Goal: Find specific page/section: Find specific page/section

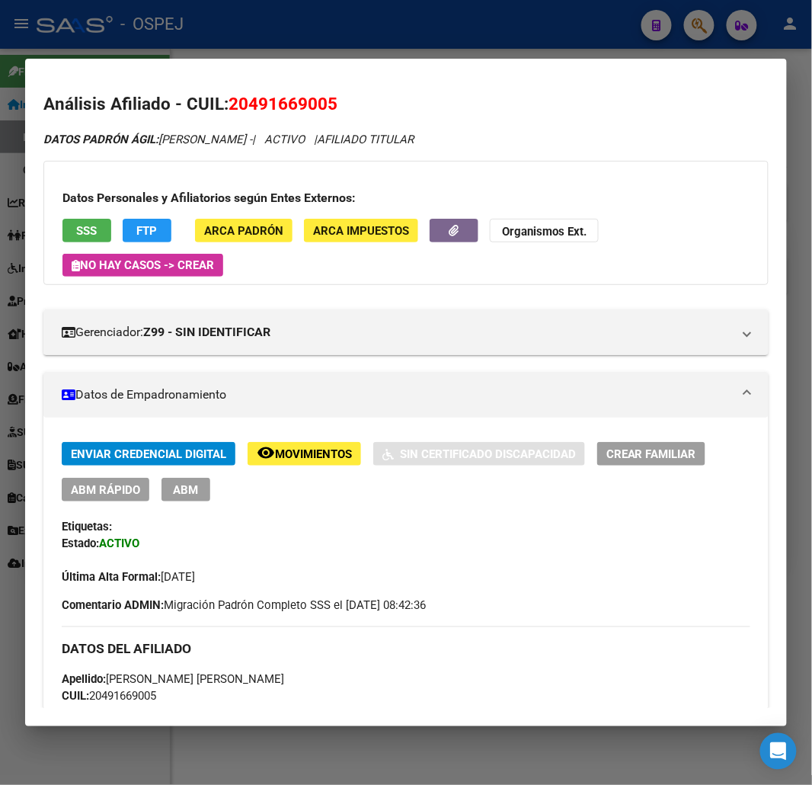
click at [391, 34] on div at bounding box center [406, 392] width 812 height 785
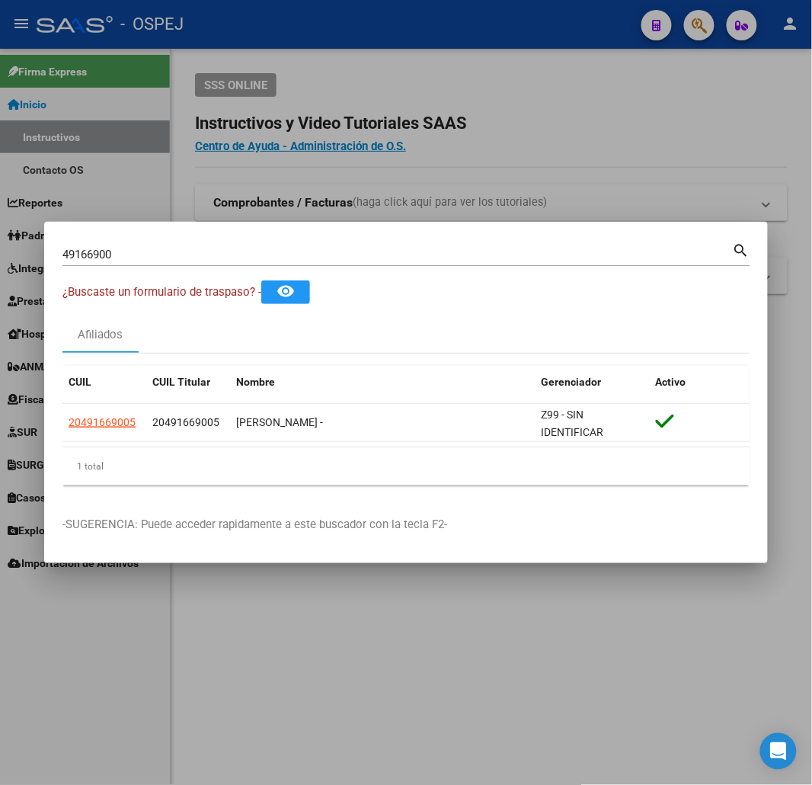
click at [309, 257] on input "49166900" at bounding box center [397, 255] width 671 height 14
click at [177, 252] on input "49166900" at bounding box center [397, 255] width 671 height 14
type input "41216114"
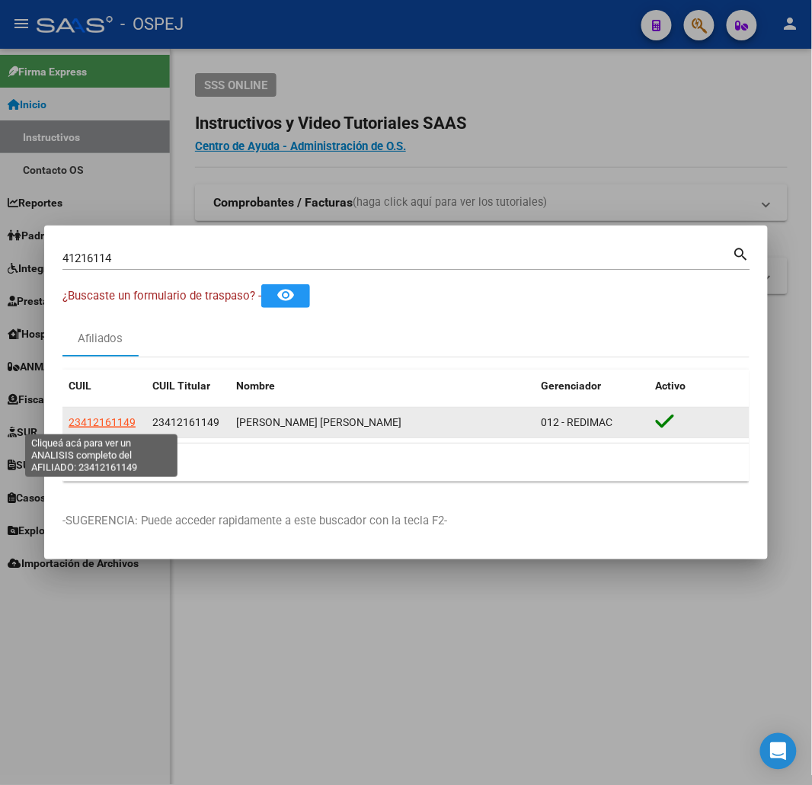
click at [104, 425] on span "23412161149" at bounding box center [102, 422] width 67 height 12
type textarea "23412161149"
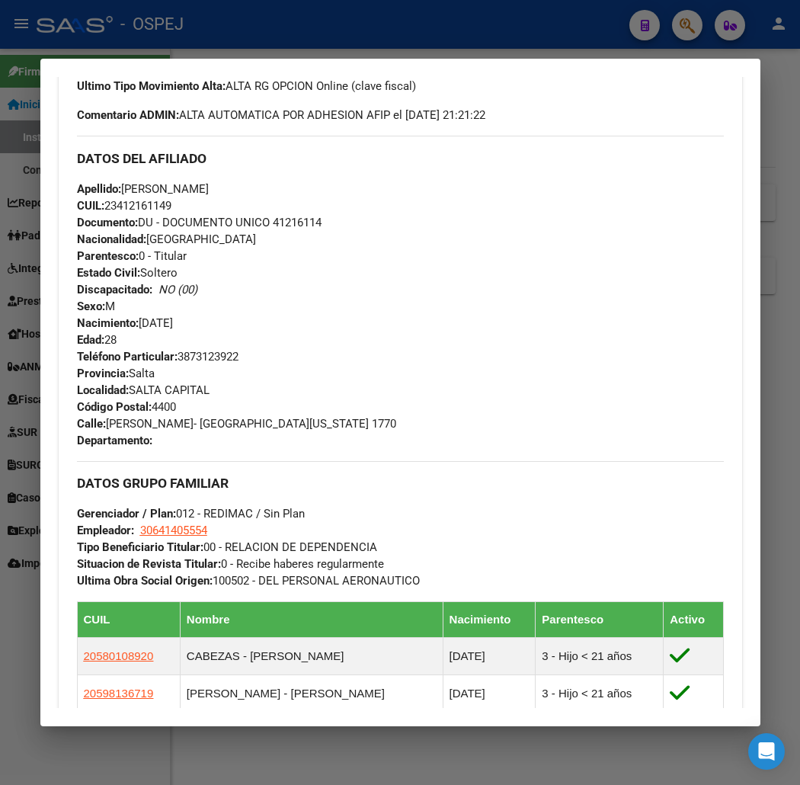
scroll to position [1008, 0]
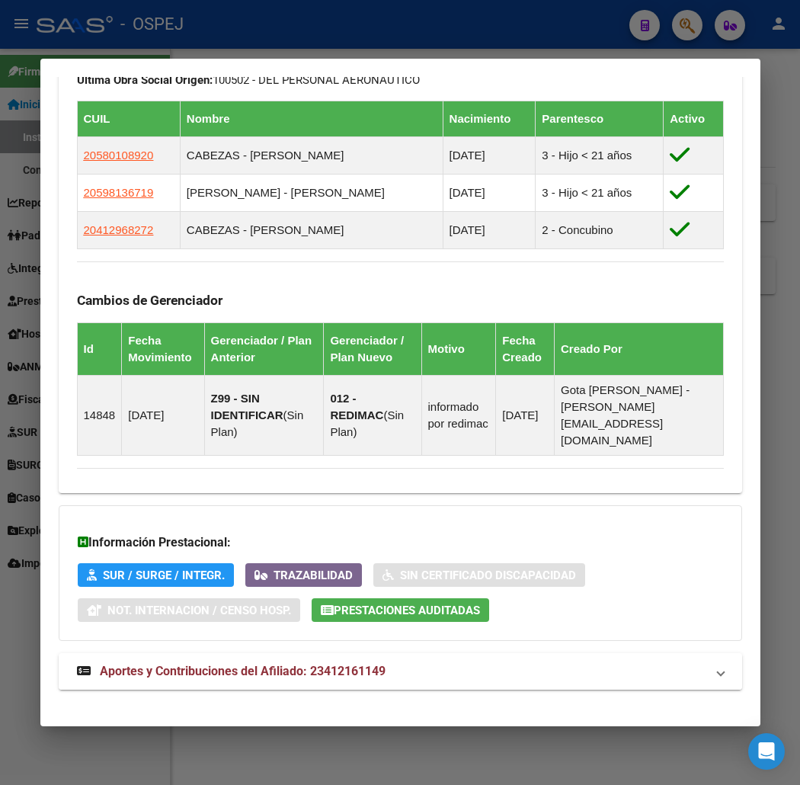
click at [569, 666] on mat-expansion-panel-header "Aportes y Contribuciones del Afiliado: 23412161149" at bounding box center [401, 671] width 684 height 37
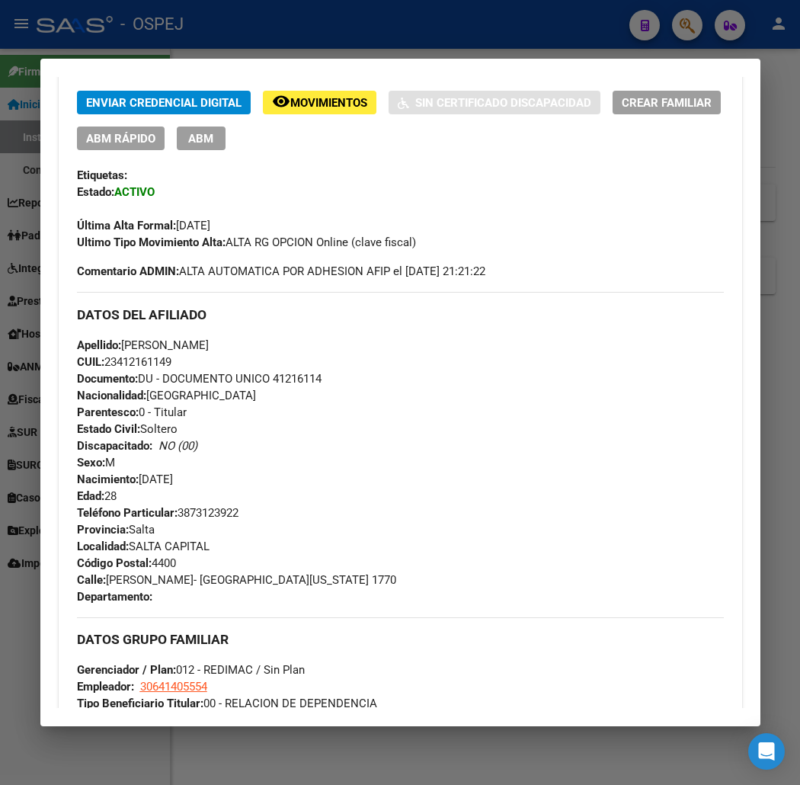
scroll to position [267, 0]
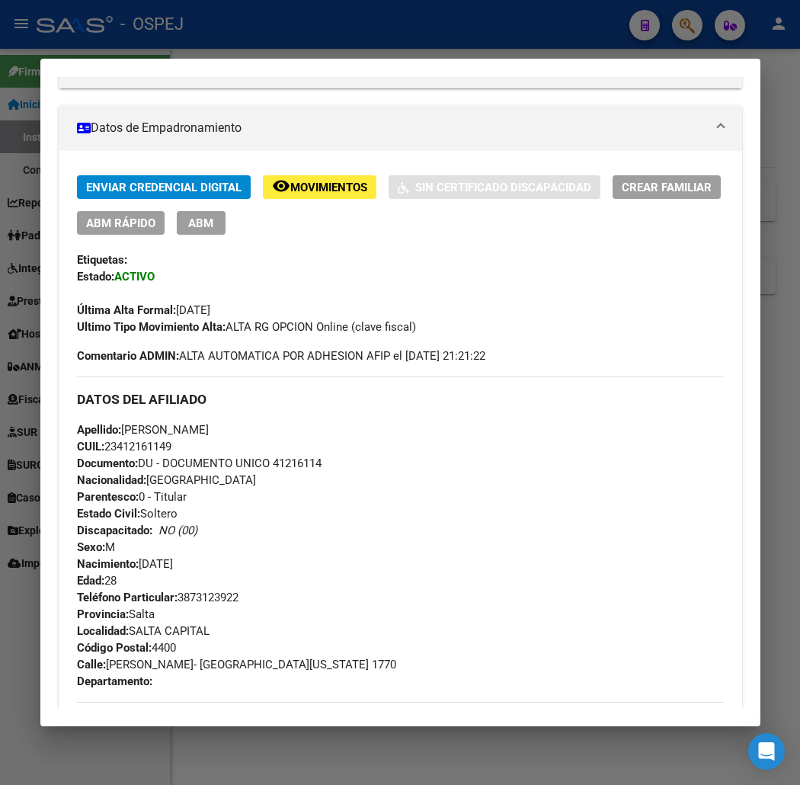
click at [605, 49] on div at bounding box center [400, 392] width 800 height 785
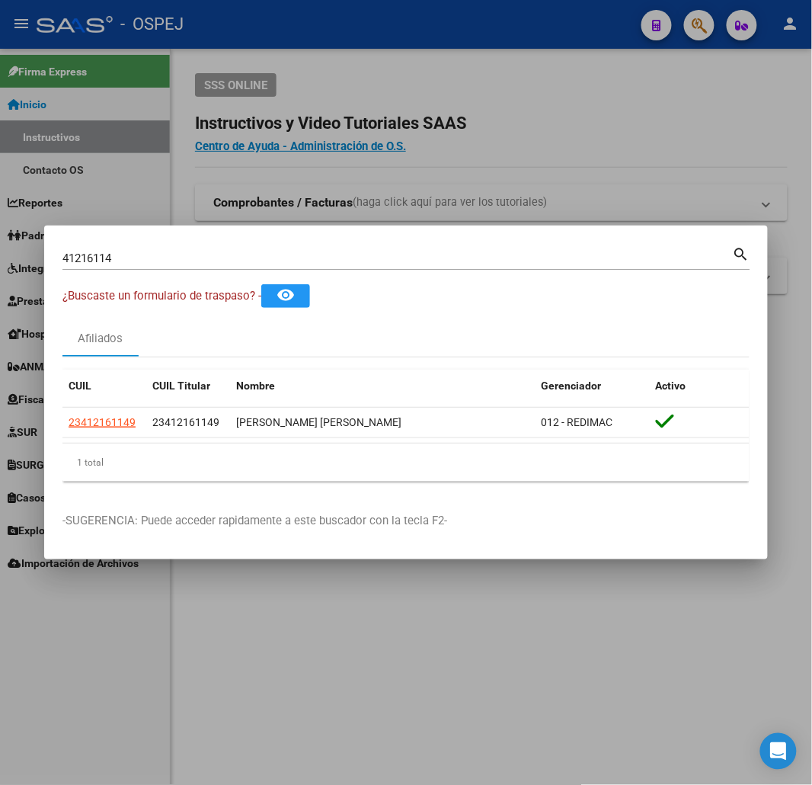
drag, startPoint x: 255, startPoint y: 252, endPoint x: 0, endPoint y: 287, distance: 257.8
click at [0, 286] on div "41216114 Buscar (apellido, dni, cuil, nro traspaso, cuit, obra social) search ¿…" at bounding box center [406, 392] width 812 height 785
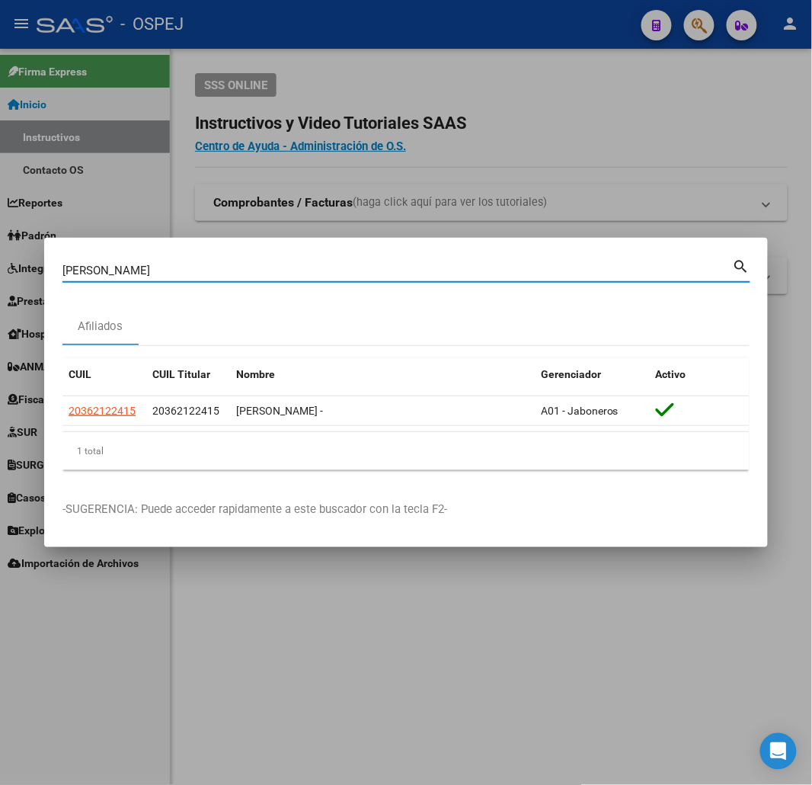
click at [187, 428] on datatable-selection "20362122415 20362122415 [PERSON_NAME] - A01 - Jaboneros" at bounding box center [405, 422] width 687 height 14
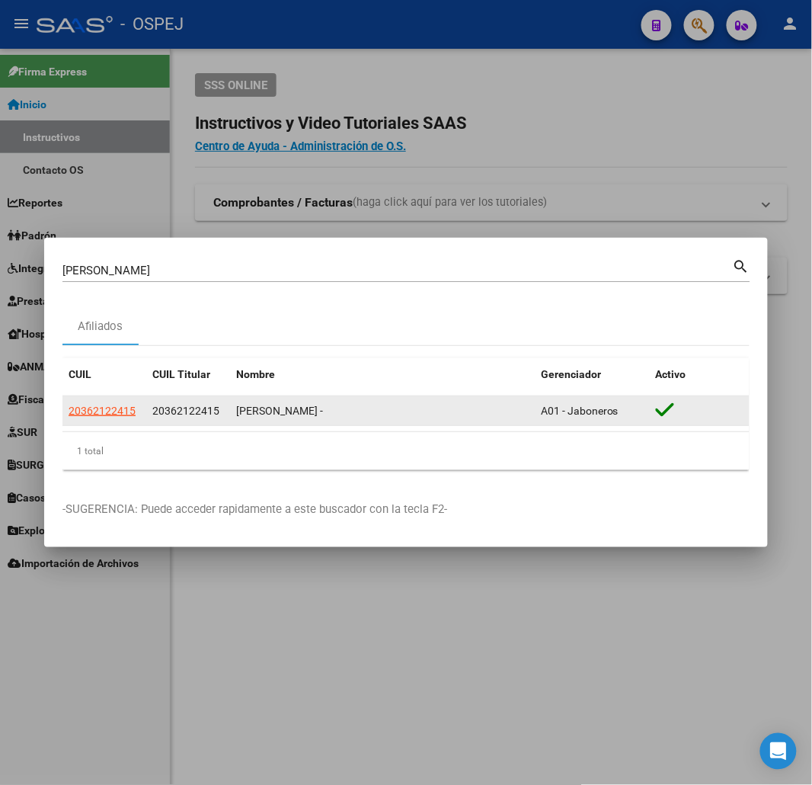
click at [187, 413] on span "20362122415" at bounding box center [185, 411] width 67 height 12
copy span "20362122415"
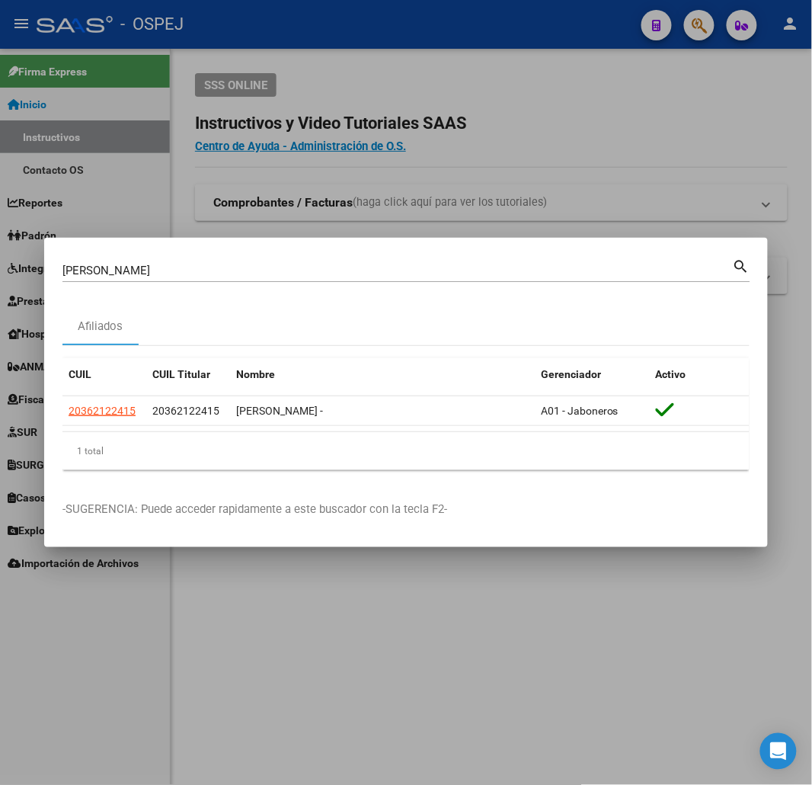
drag, startPoint x: 200, startPoint y: 255, endPoint x: 189, endPoint y: 261, distance: 12.3
click at [189, 261] on mat-dialog-container "[PERSON_NAME] (apellido, dni, cuil, nro traspaso, cuit, obra social) search Afi…" at bounding box center [406, 393] width 724 height 310
drag, startPoint x: 189, startPoint y: 261, endPoint x: 171, endPoint y: 268, distance: 19.5
click at [171, 268] on div "[PERSON_NAME] (apellido, dni, [PERSON_NAME], [PERSON_NAME], cuit, obra social)" at bounding box center [397, 270] width 671 height 23
drag, startPoint x: 161, startPoint y: 268, endPoint x: 8, endPoint y: 222, distance: 159.9
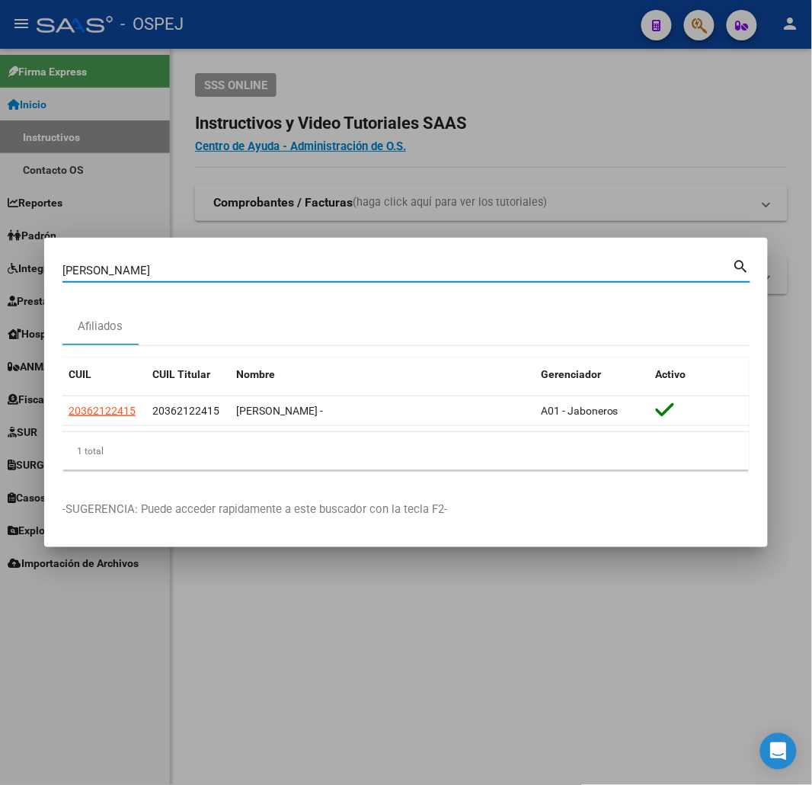
click at [0, 242] on div "[PERSON_NAME] (apellido, dni, cuil, nro traspaso, cuit, obra social) search Afi…" at bounding box center [406, 392] width 812 height 785
type input "[PERSON_NAME]"
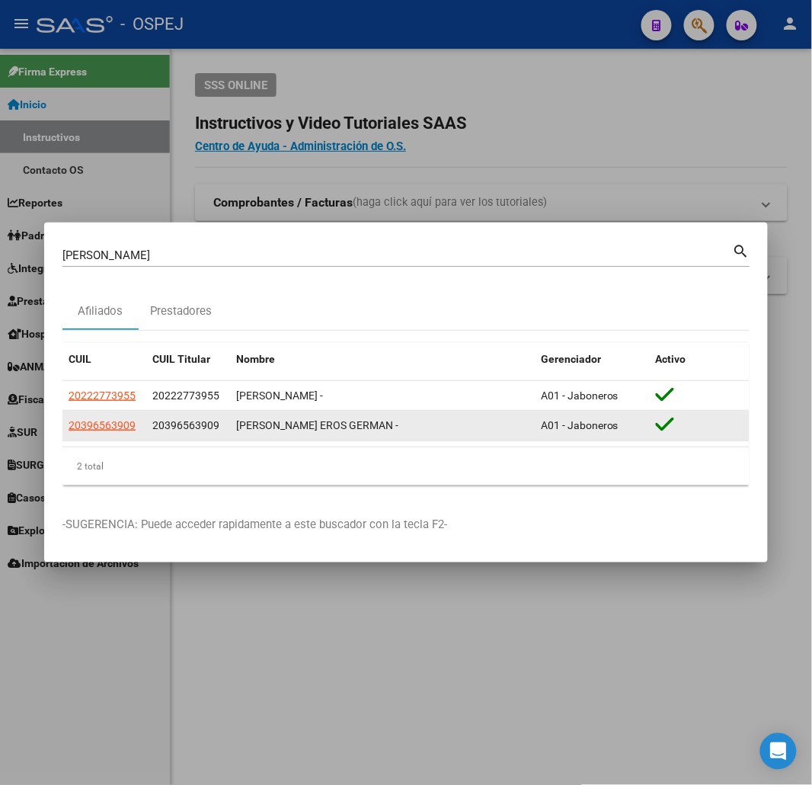
click at [97, 436] on datatable-body-cell "20396563909" at bounding box center [104, 426] width 84 height 30
click at [102, 420] on span "20396563909" at bounding box center [102, 425] width 67 height 12
type textarea "20396563909"
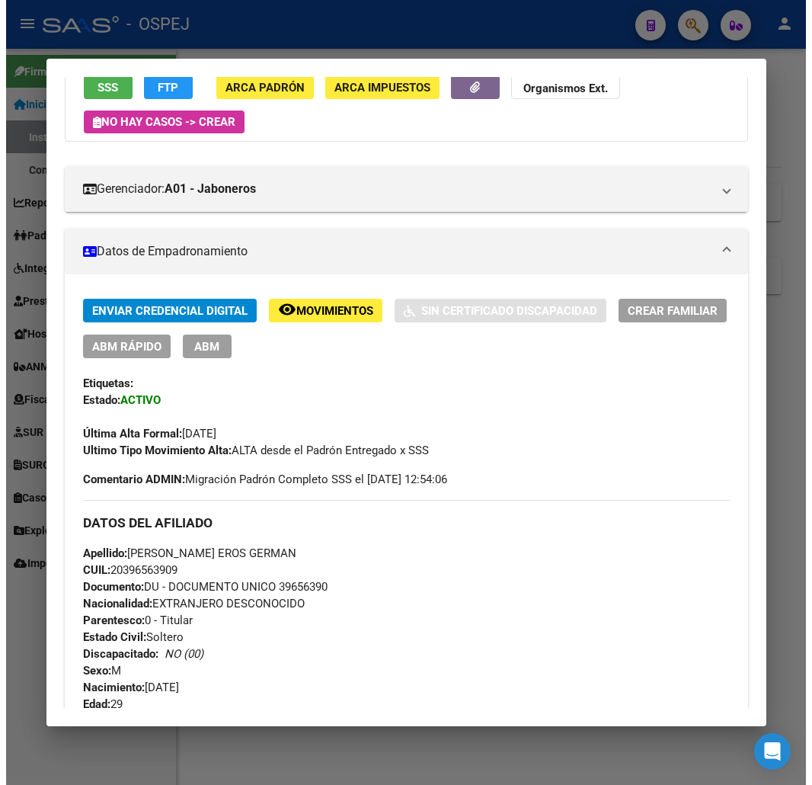
scroll to position [0, 0]
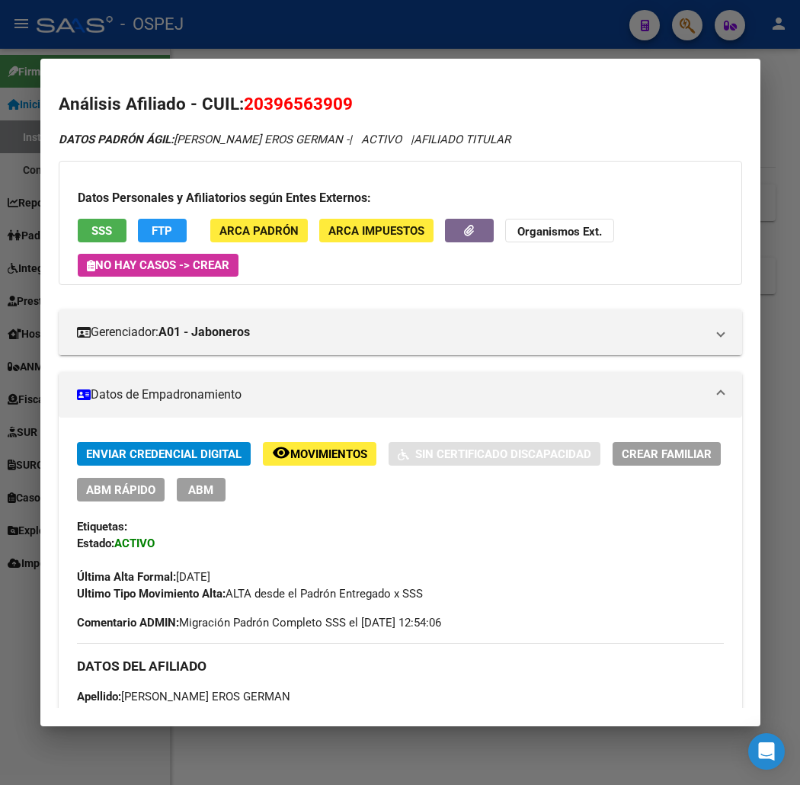
click at [282, 104] on span "20396563909" at bounding box center [298, 104] width 109 height 20
copy span "20396563909"
click at [523, 231] on strong "Organismos Ext." at bounding box center [560, 232] width 85 height 14
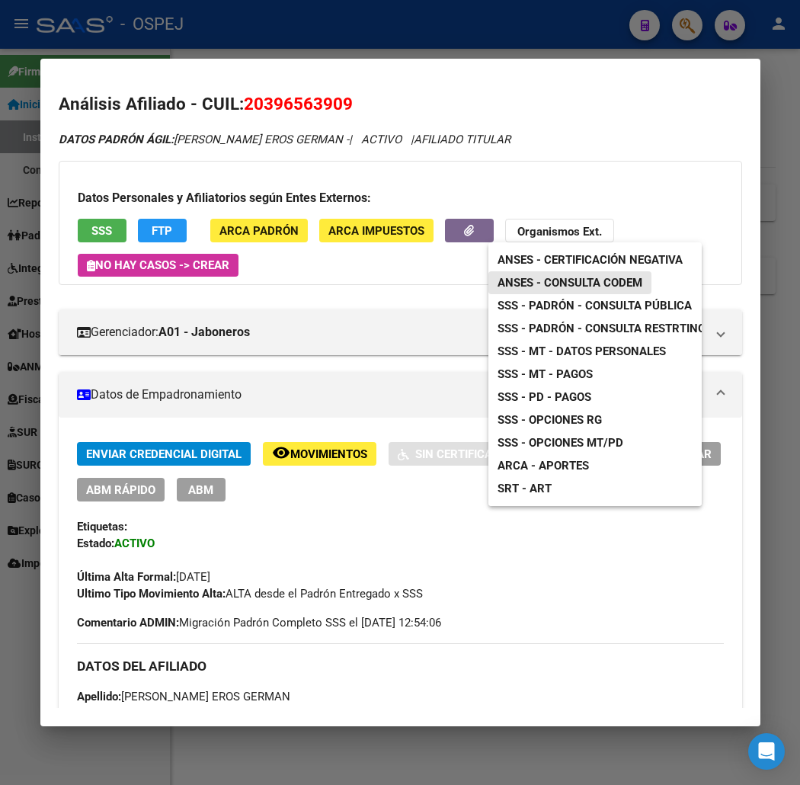
click at [570, 287] on span "ANSES - Consulta CODEM" at bounding box center [570, 283] width 145 height 14
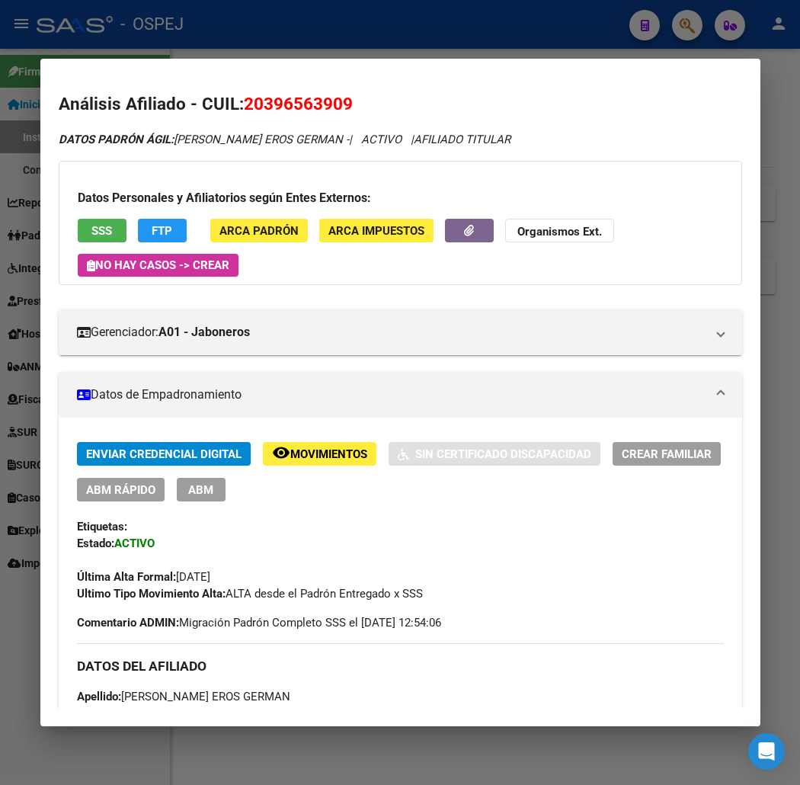
click at [306, 47] on div at bounding box center [400, 392] width 800 height 785
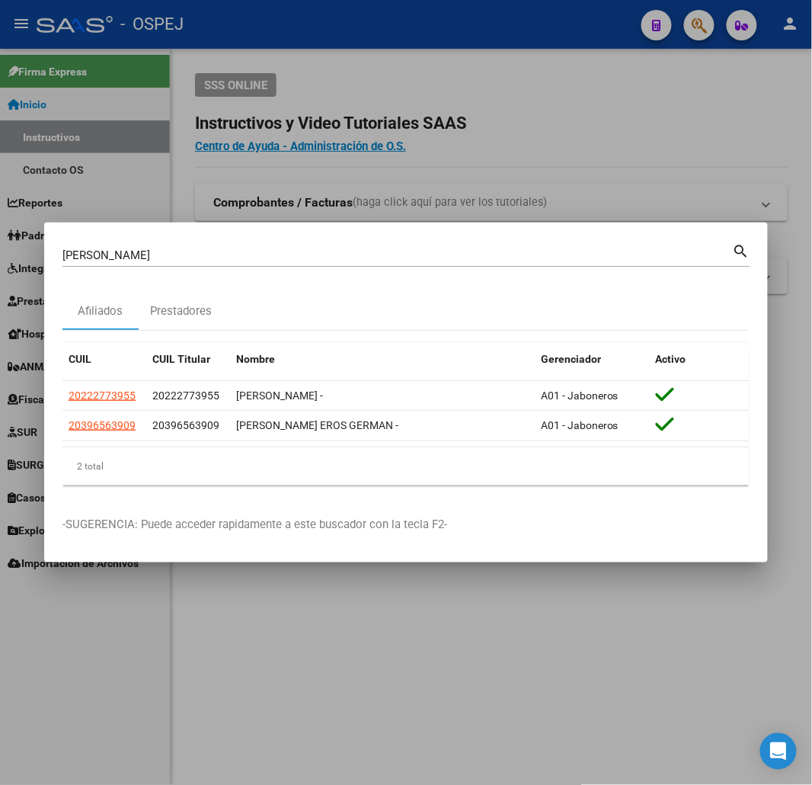
drag, startPoint x: 387, startPoint y: 85, endPoint x: 367, endPoint y: 98, distance: 23.9
click at [387, 85] on div at bounding box center [406, 392] width 812 height 785
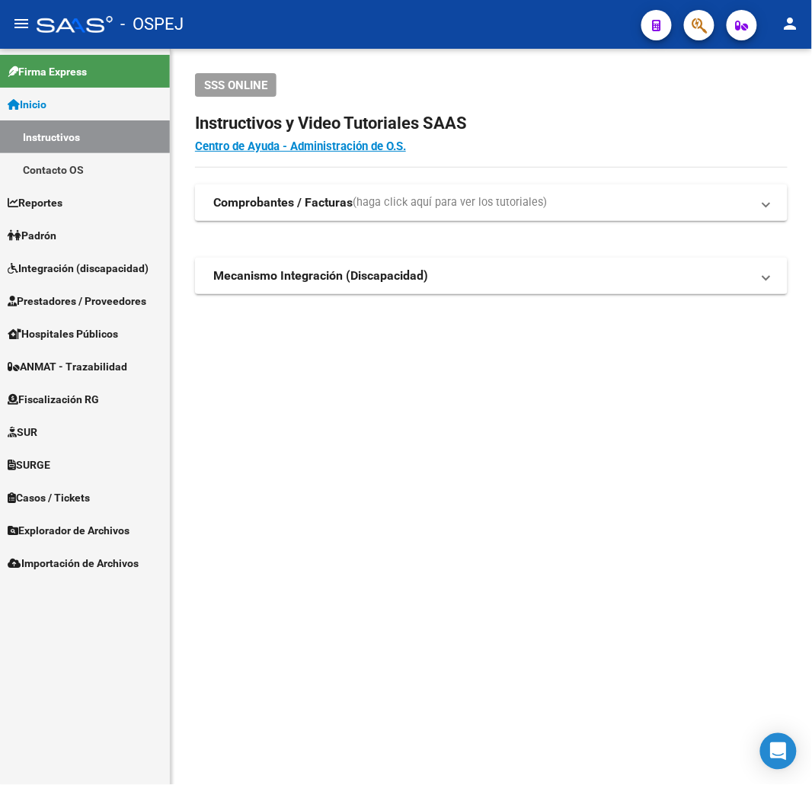
click at [691, 25] on button "button" at bounding box center [699, 25] width 30 height 30
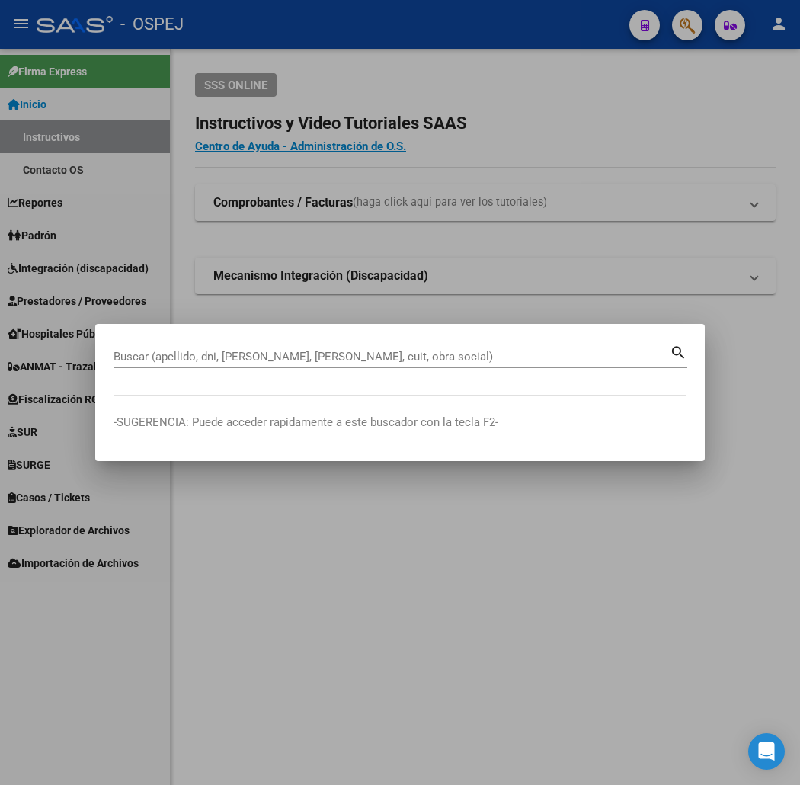
click at [86, 170] on div at bounding box center [400, 392] width 800 height 785
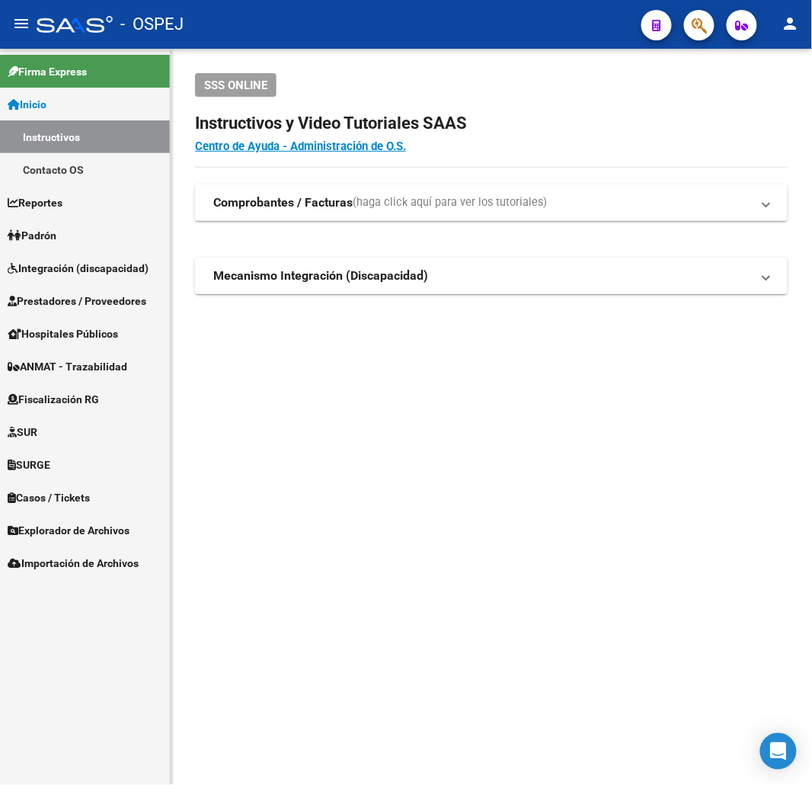
click at [80, 297] on span "Prestadores / Proveedores" at bounding box center [77, 301] width 139 height 17
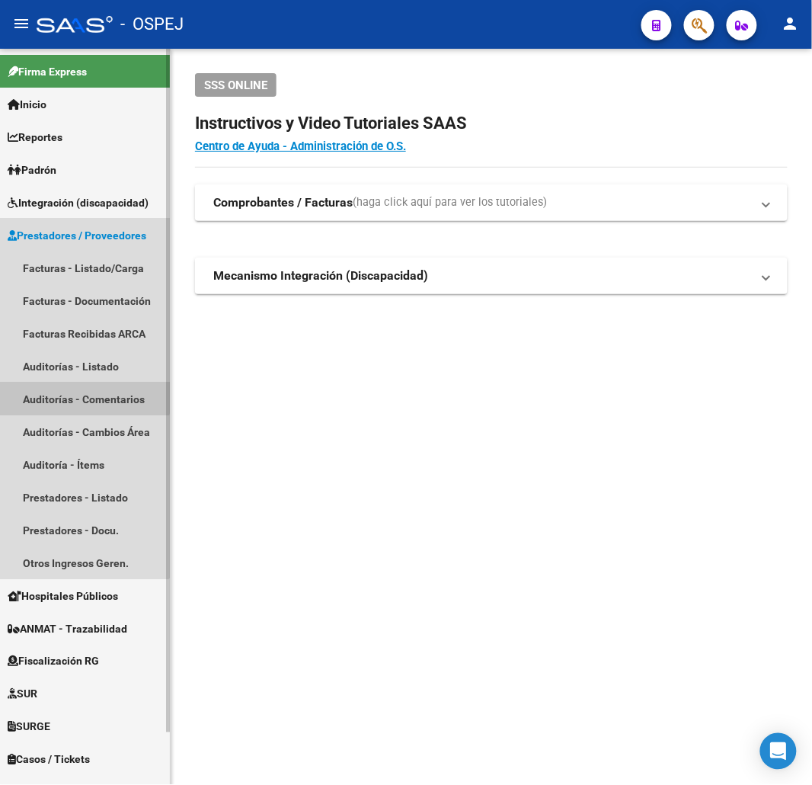
click at [63, 383] on link "Auditorías - Comentarios" at bounding box center [85, 399] width 170 height 33
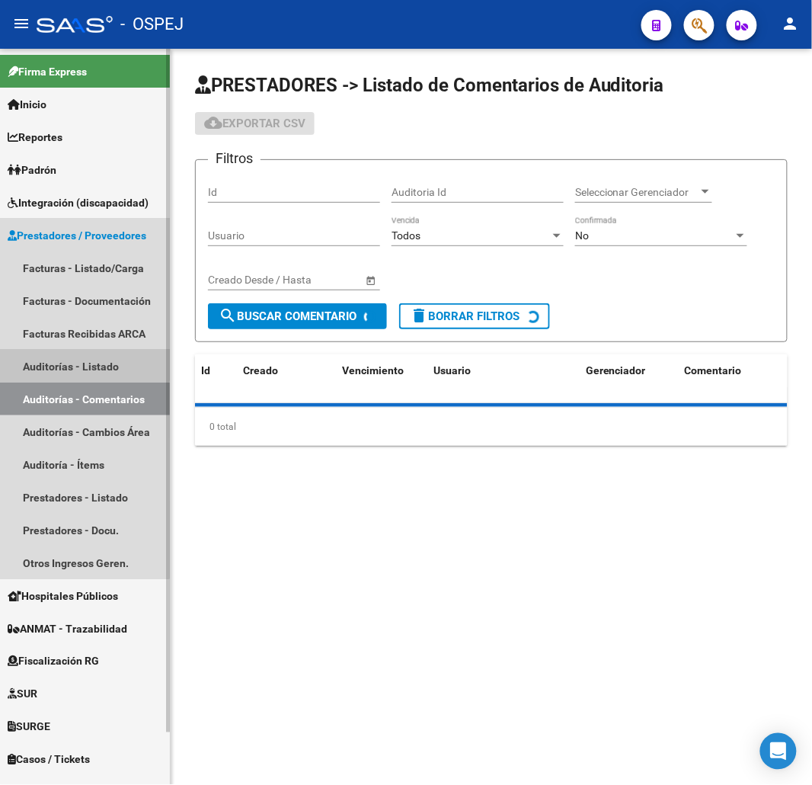
click at [70, 357] on link "Auditorías - Listado" at bounding box center [85, 366] width 170 height 33
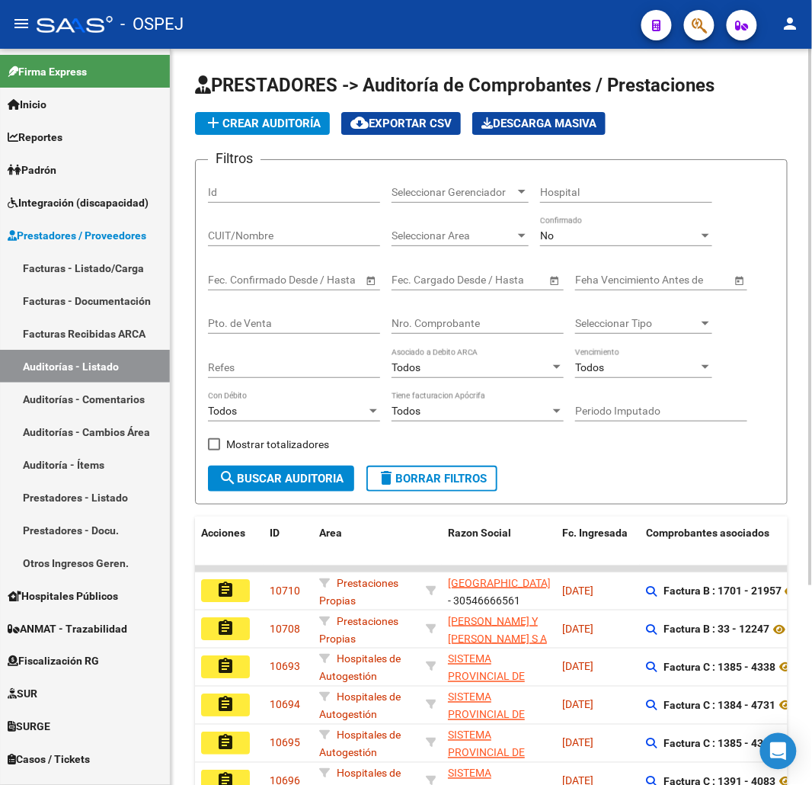
click at [463, 328] on input "Nro. Comprobante" at bounding box center [478, 323] width 172 height 13
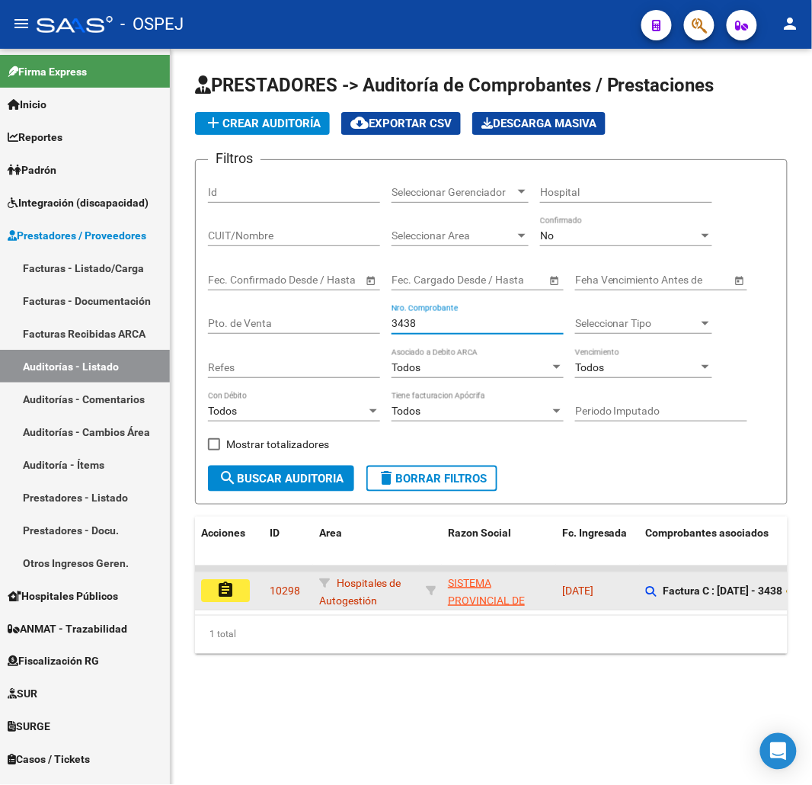
type input "3438"
click at [231, 588] on mat-icon "assignment" at bounding box center [225, 590] width 18 height 18
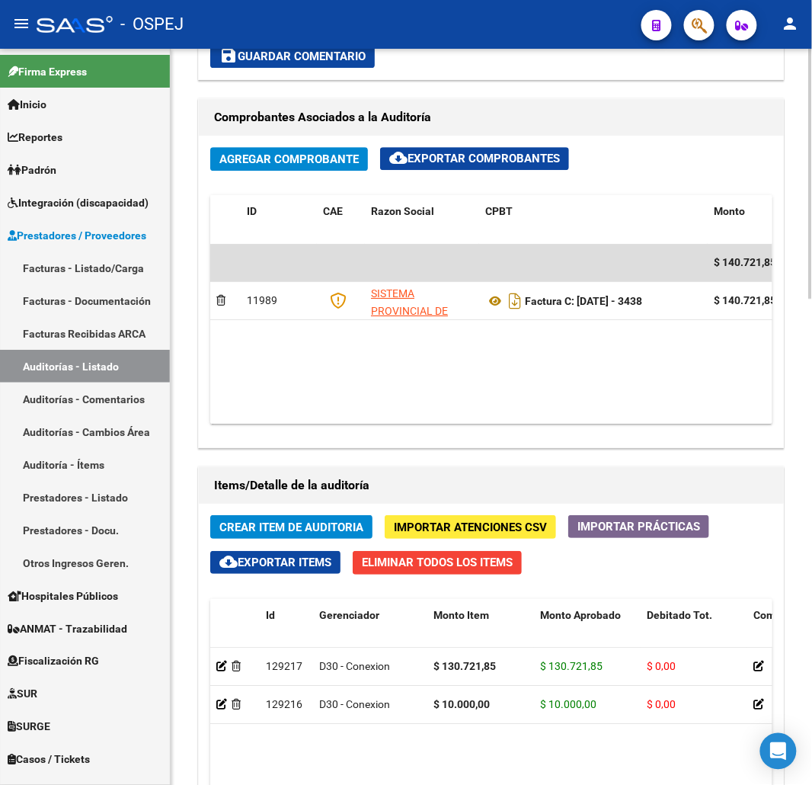
scroll to position [1354, 0]
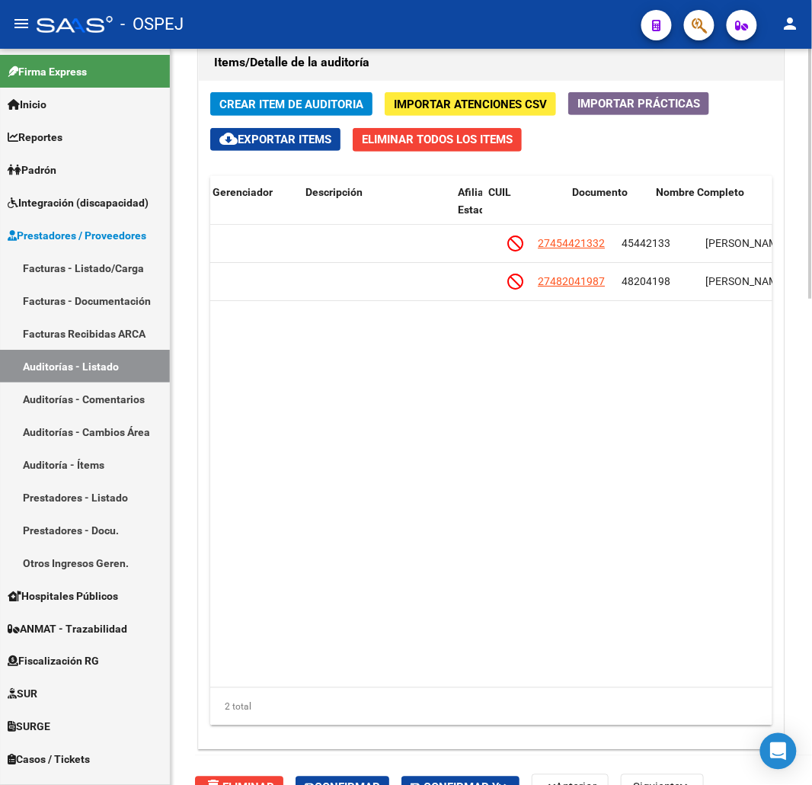
drag, startPoint x: 425, startPoint y: 453, endPoint x: 552, endPoint y: 438, distance: 127.3
